Goal: Information Seeking & Learning: Learn about a topic

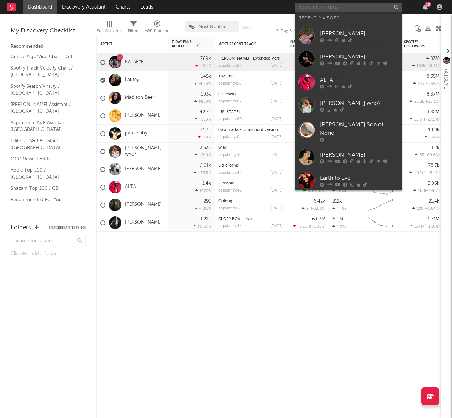
click at [374, 7] on input "text" at bounding box center [348, 7] width 107 height 9
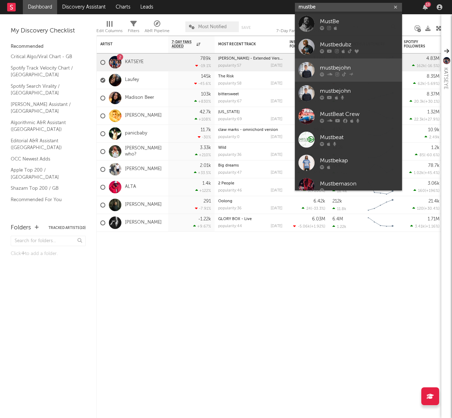
type input "mustbe"
click at [364, 68] on div "mustbejohn" at bounding box center [359, 68] width 79 height 9
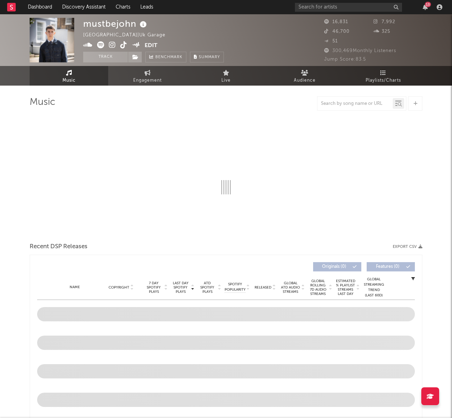
select select "6m"
